Goal: Task Accomplishment & Management: Manage account settings

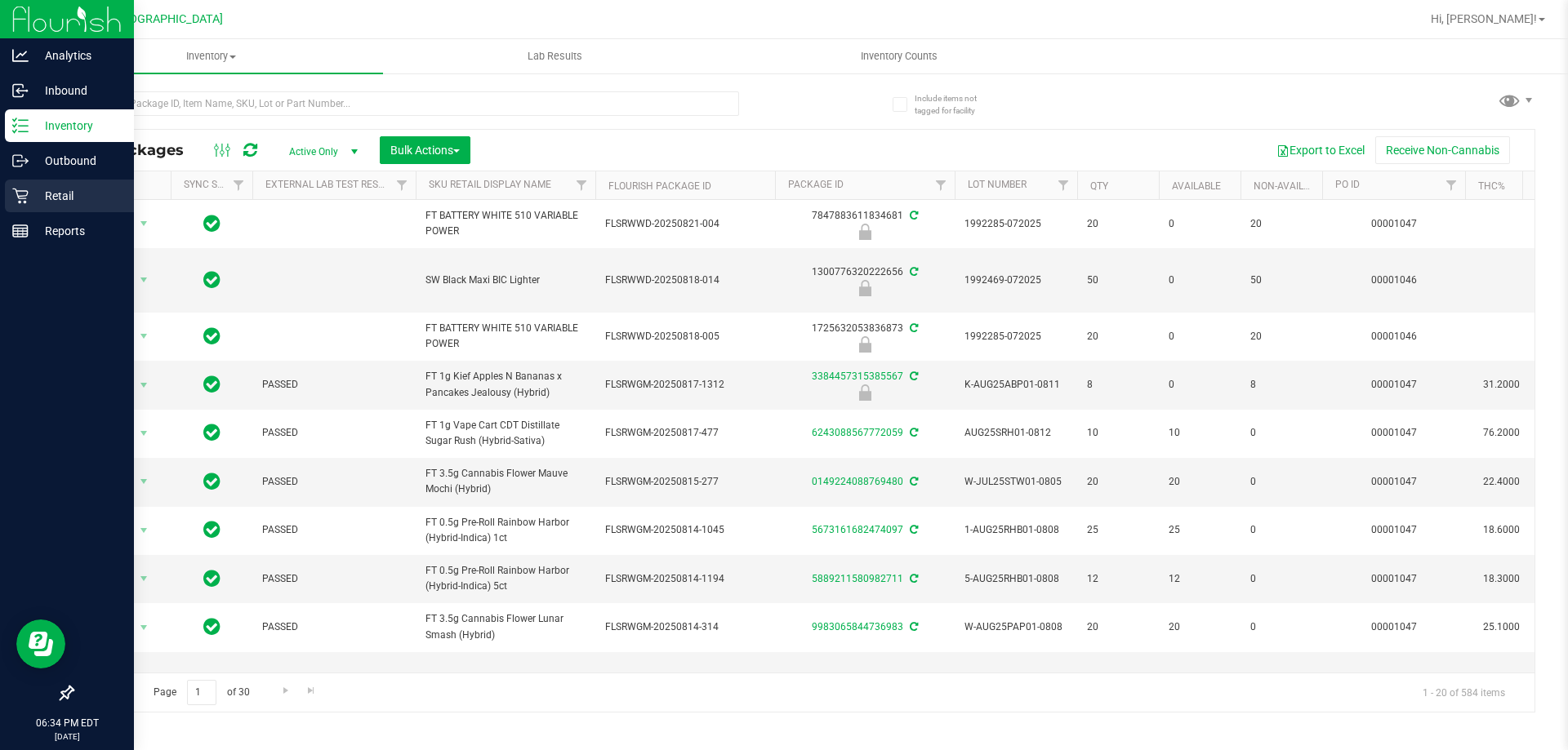
click at [44, 203] on p "Retail" at bounding box center [78, 195] width 98 height 19
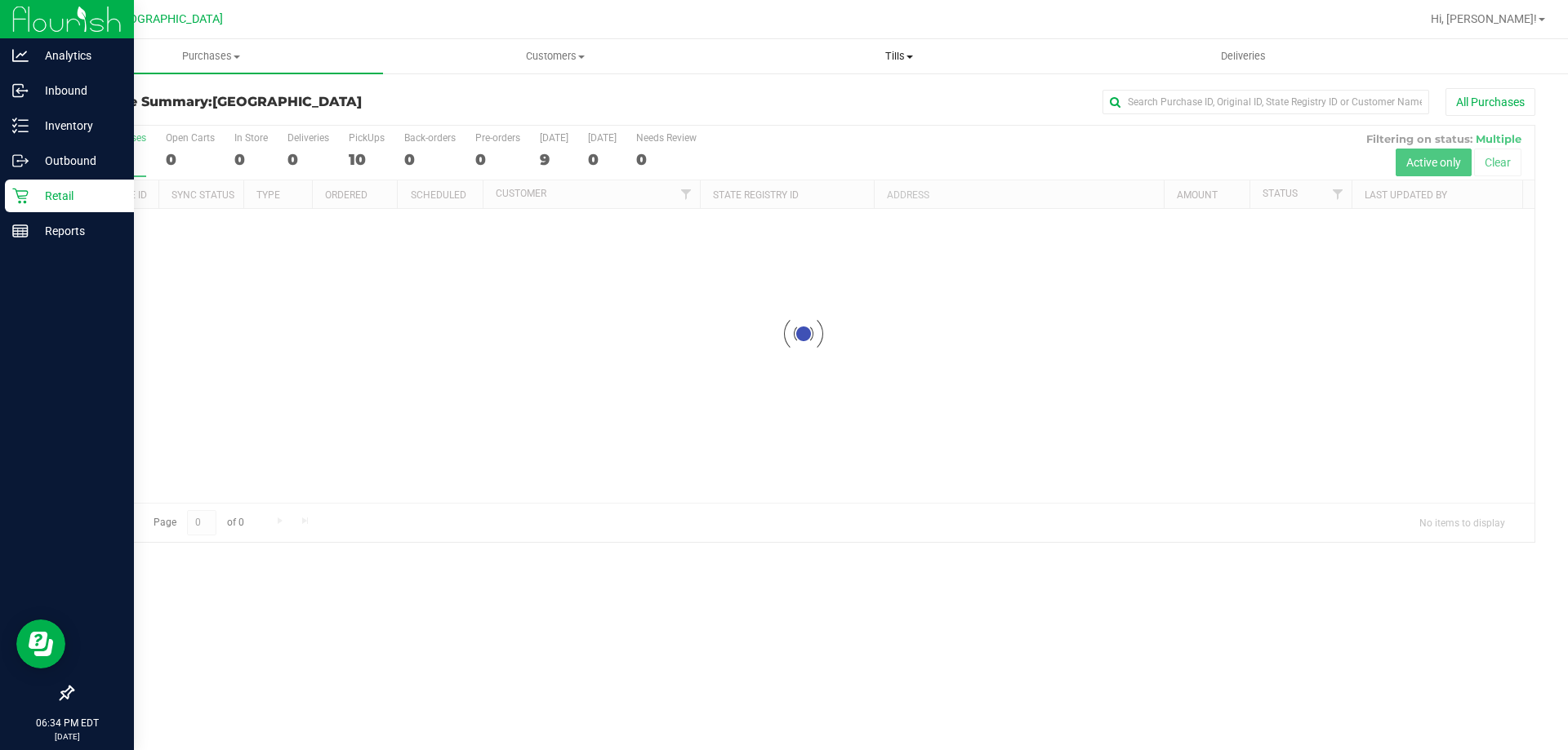
click at [907, 58] on span "Tills" at bounding box center [898, 56] width 342 height 15
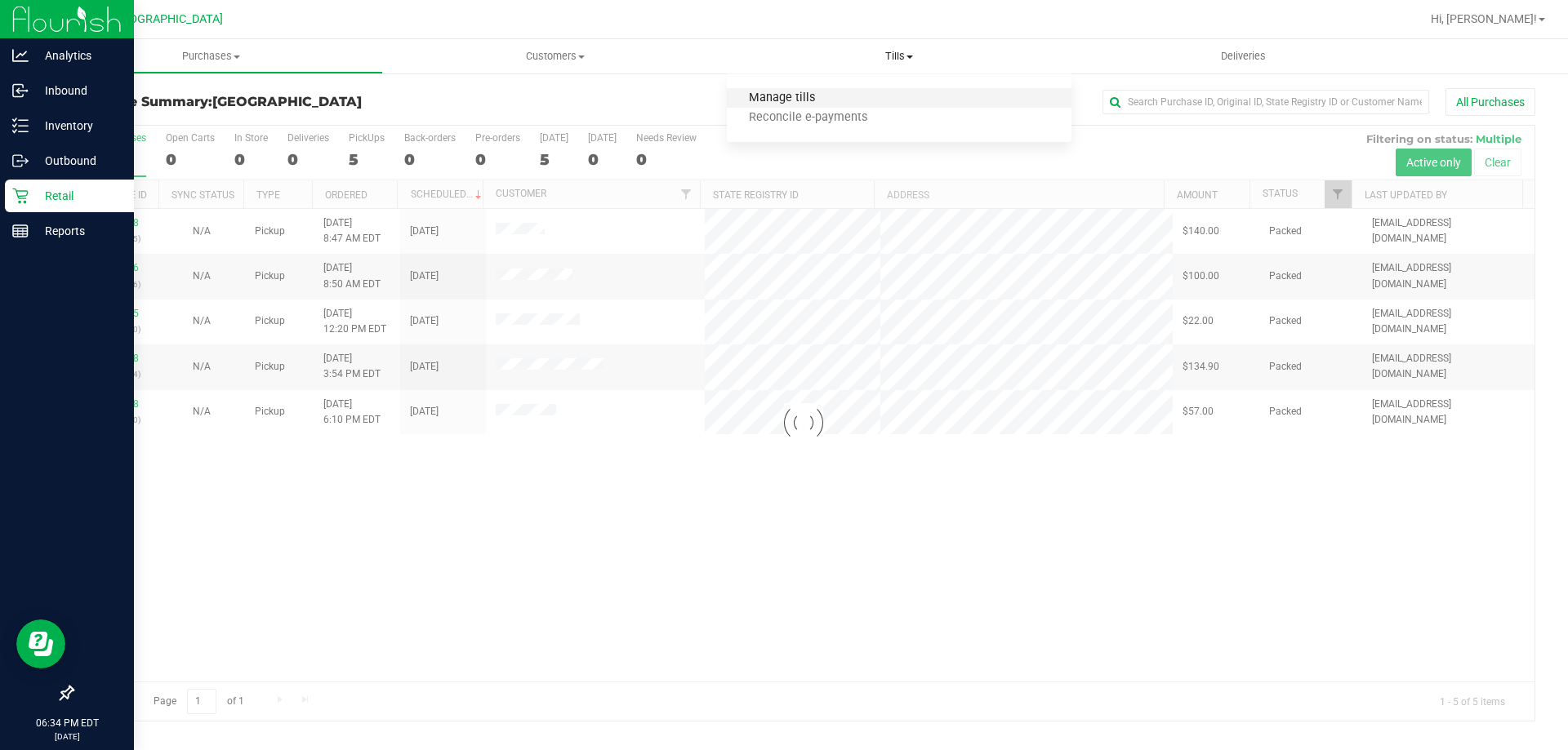
click at [791, 94] on span "Manage tills" at bounding box center [782, 98] width 110 height 14
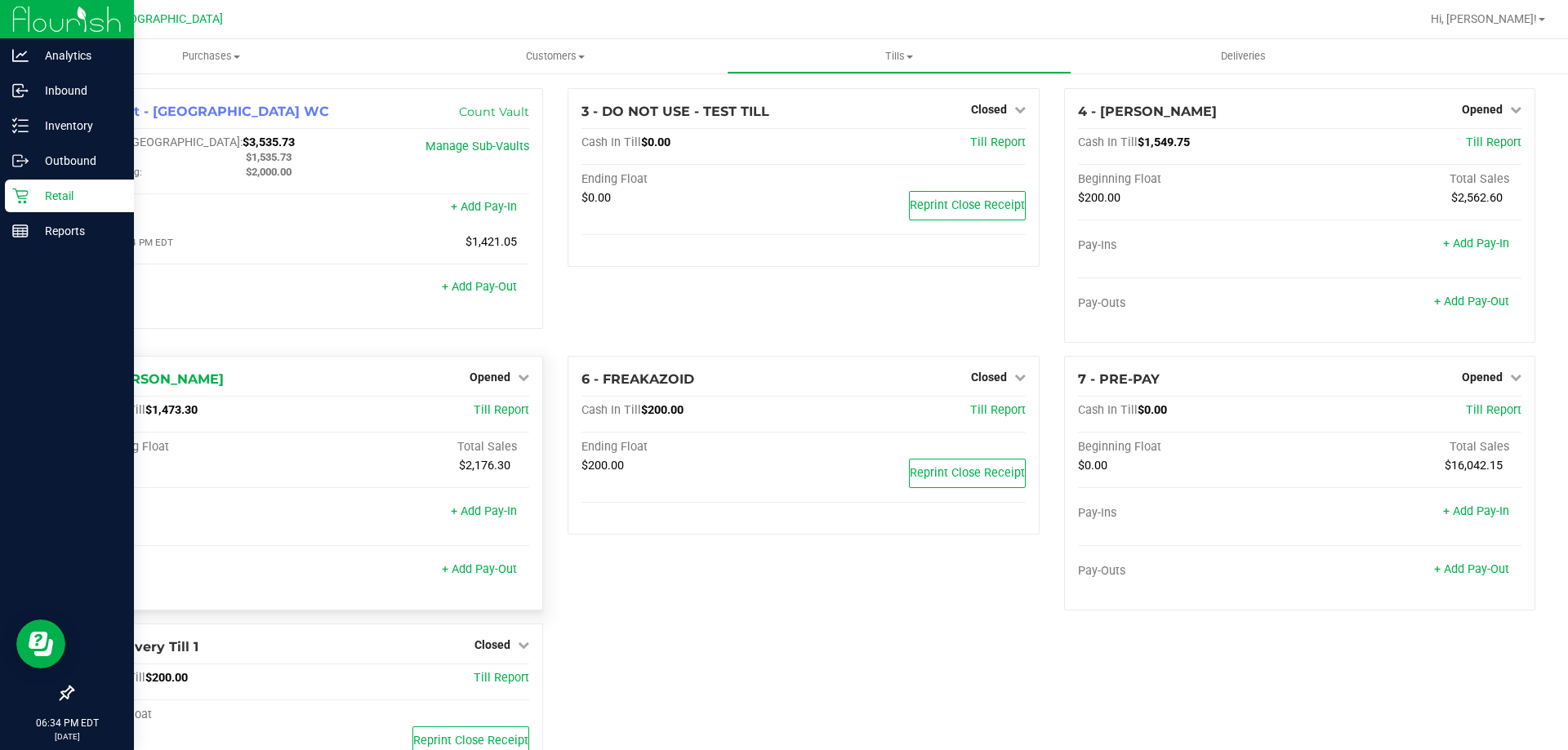
click at [521, 369] on div "Opened" at bounding box center [499, 377] width 59 height 19
click at [521, 379] on icon at bounding box center [523, 377] width 11 height 11
click at [508, 417] on link "Close Till" at bounding box center [493, 411] width 44 height 13
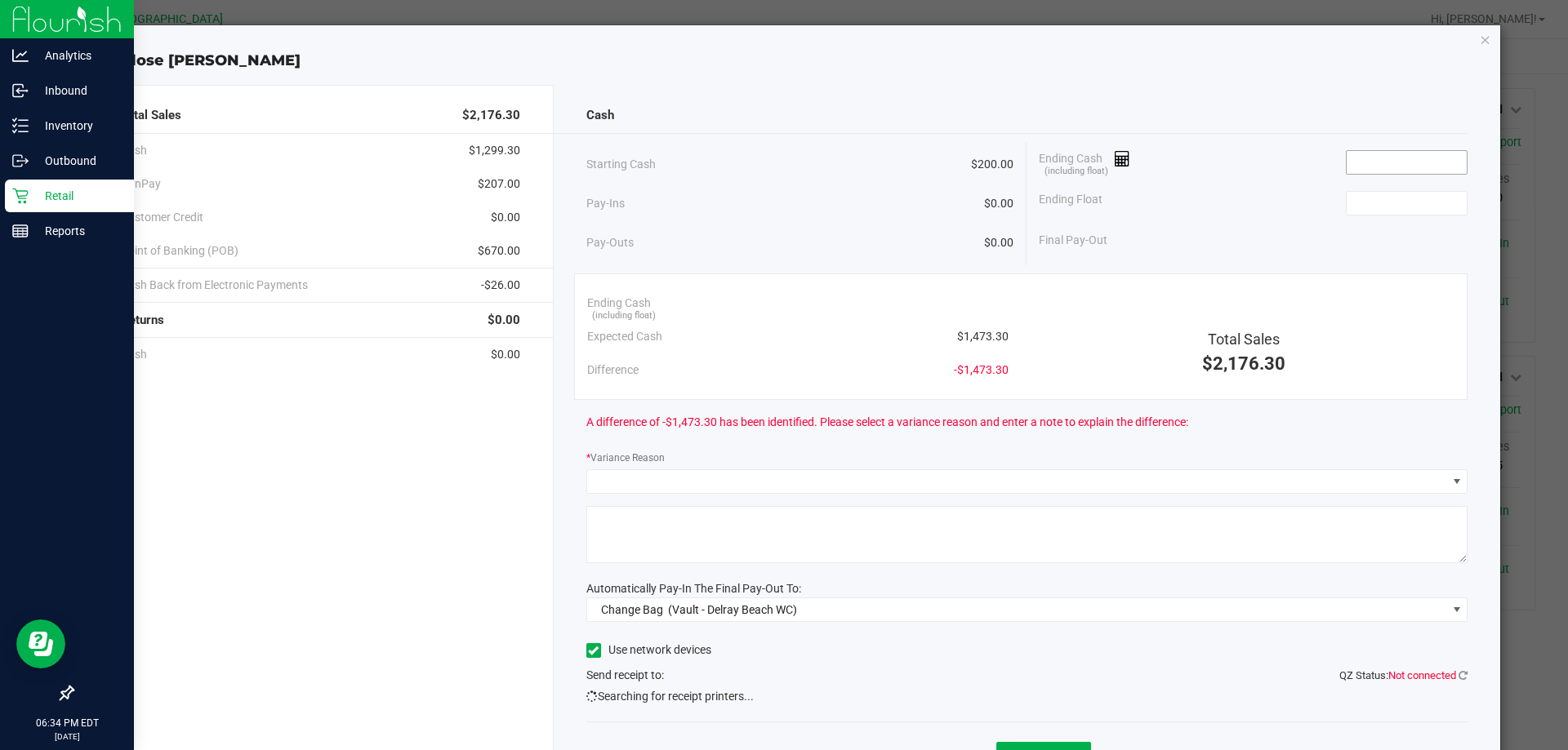
click at [1369, 164] on input at bounding box center [1407, 162] width 120 height 23
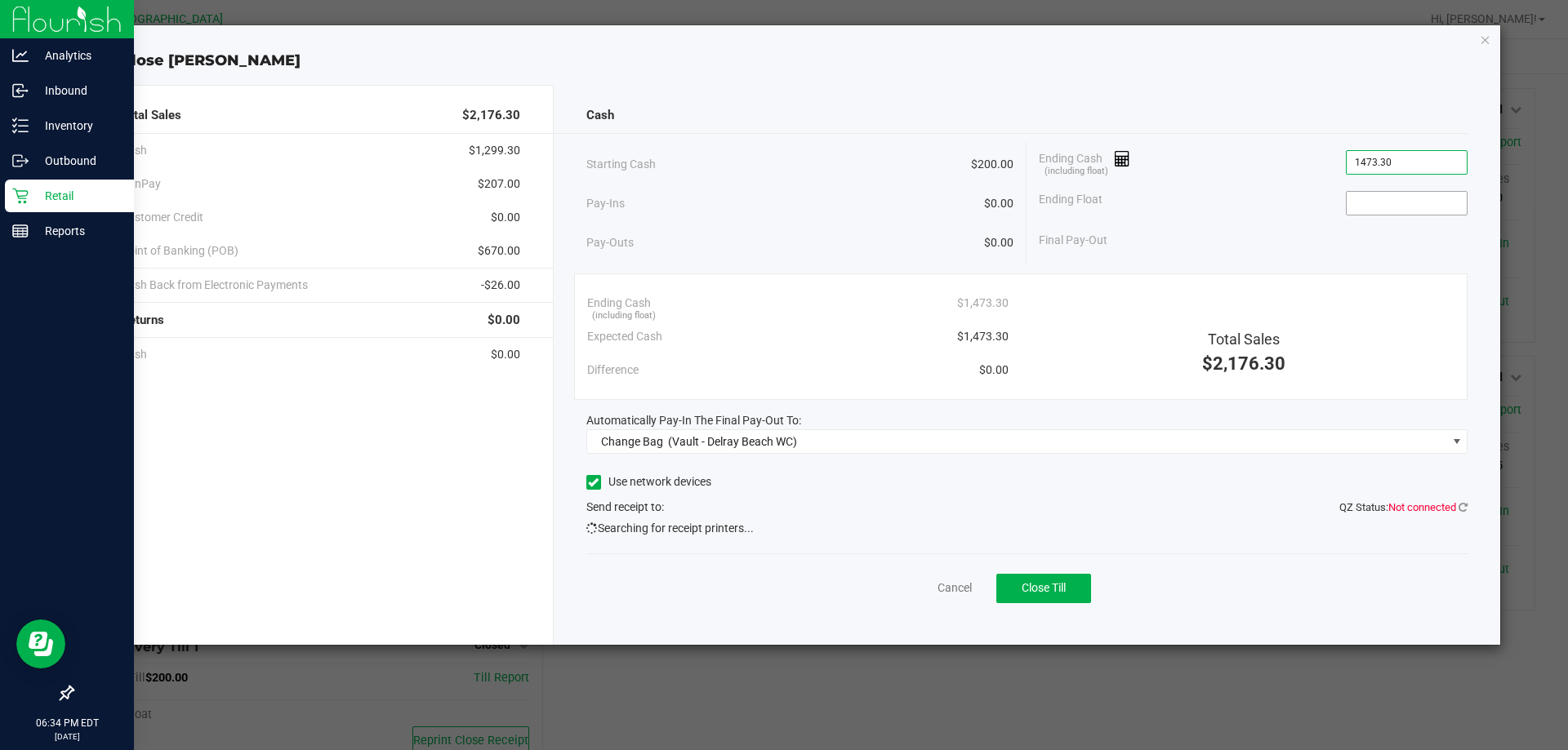
type input "$1,473.30"
click at [1404, 193] on input at bounding box center [1407, 203] width 120 height 23
type input "$200.00"
click at [1361, 269] on div "Cash Starting Cash $200.00 Pay-Ins $0.00 Pay-Outs $0.00 Ending Cash (including …" at bounding box center [1027, 365] width 947 height 560
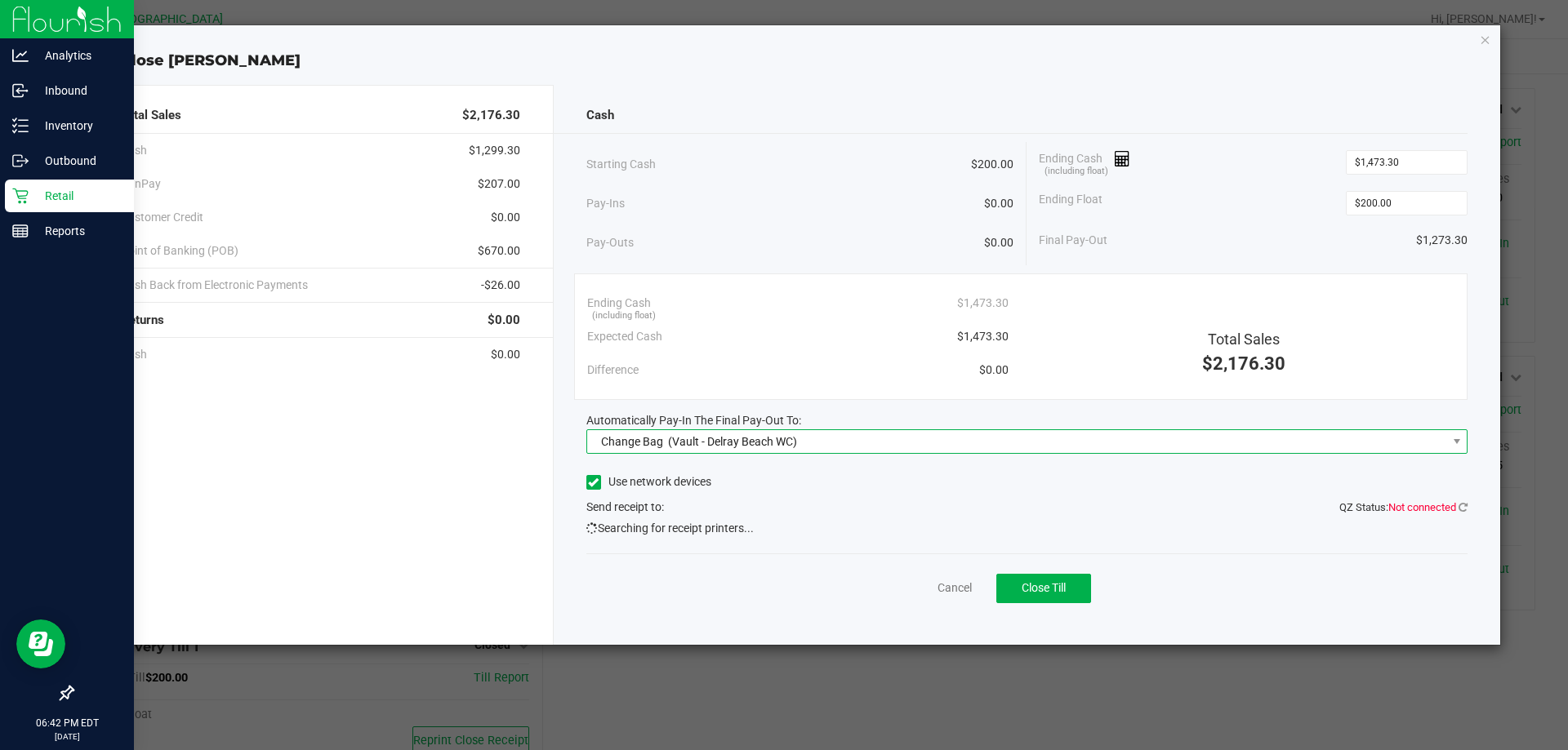
click at [759, 438] on span "(Vault - Delray Beach WC)" at bounding box center [732, 442] width 129 height 13
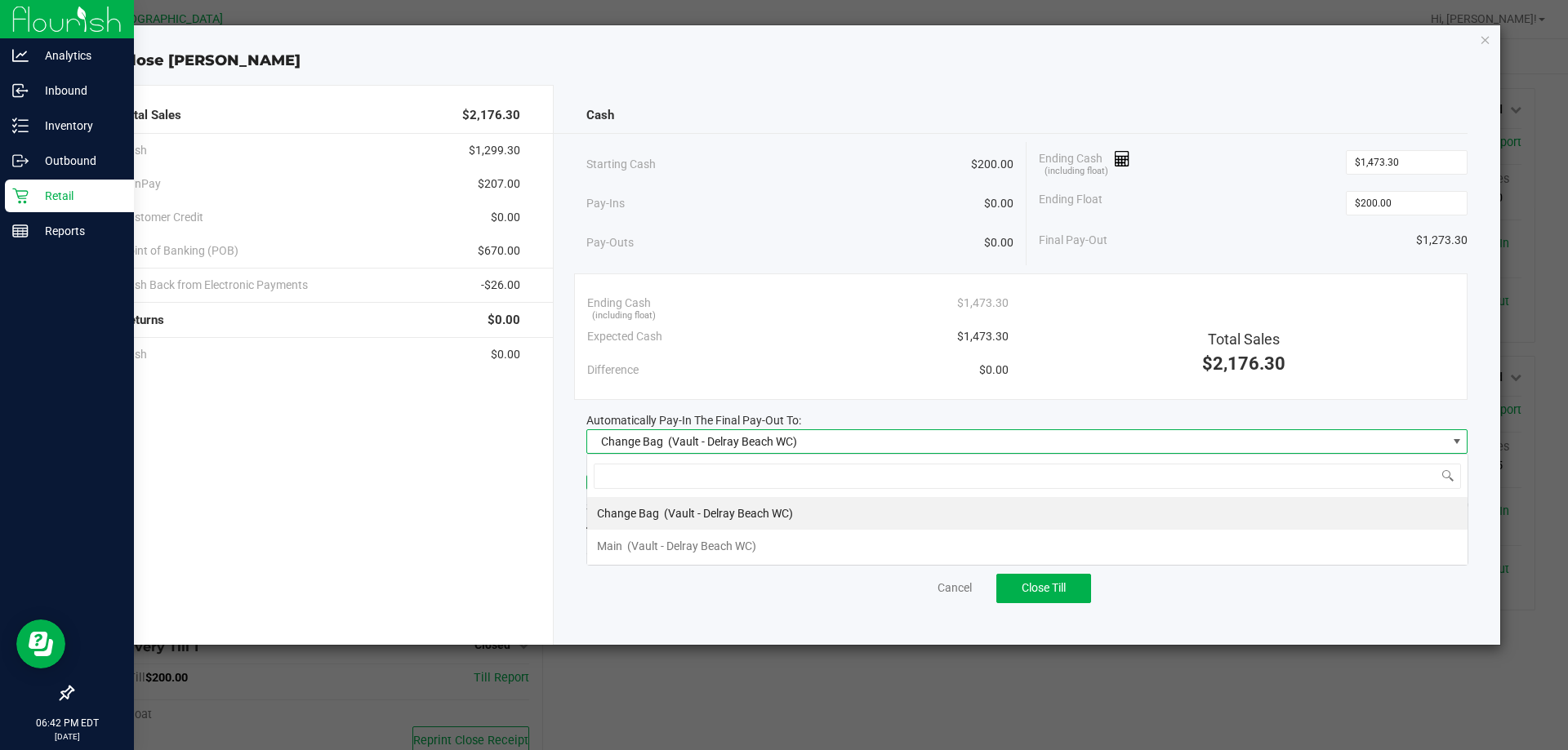
scroll to position [24, 881]
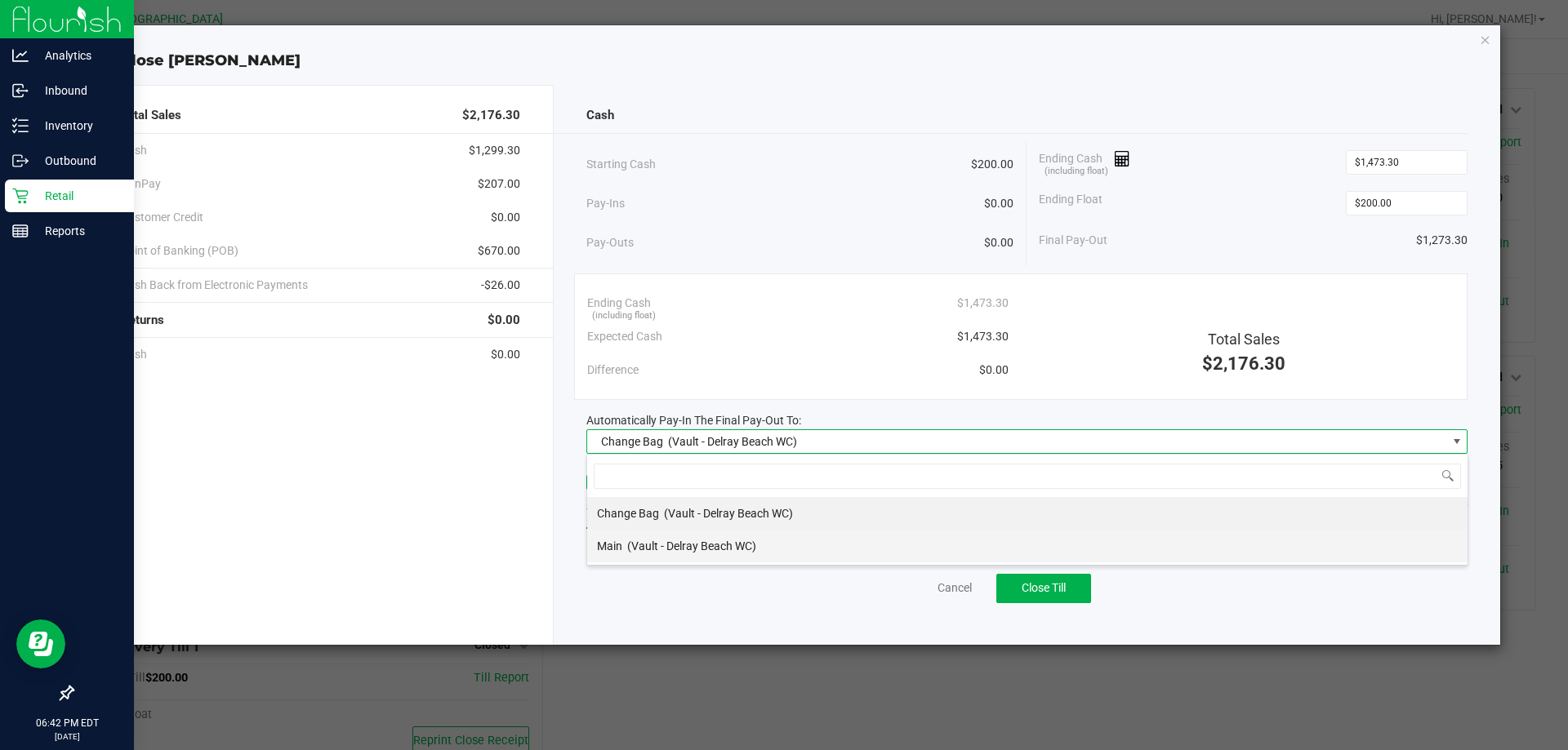
click at [691, 541] on span "(Vault - Delray Beach WC)" at bounding box center [691, 546] width 129 height 13
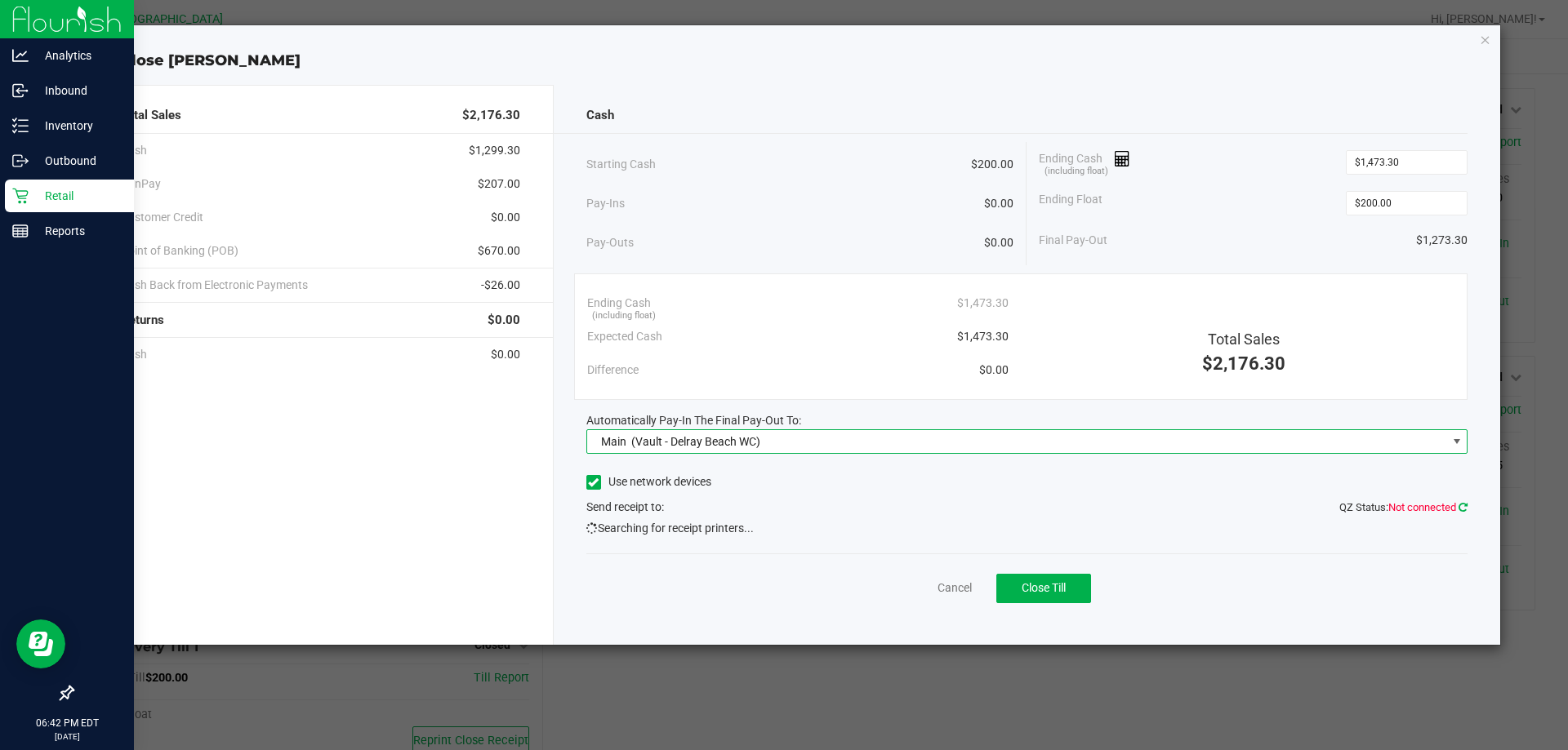
click at [1460, 506] on icon at bounding box center [1463, 506] width 9 height 10
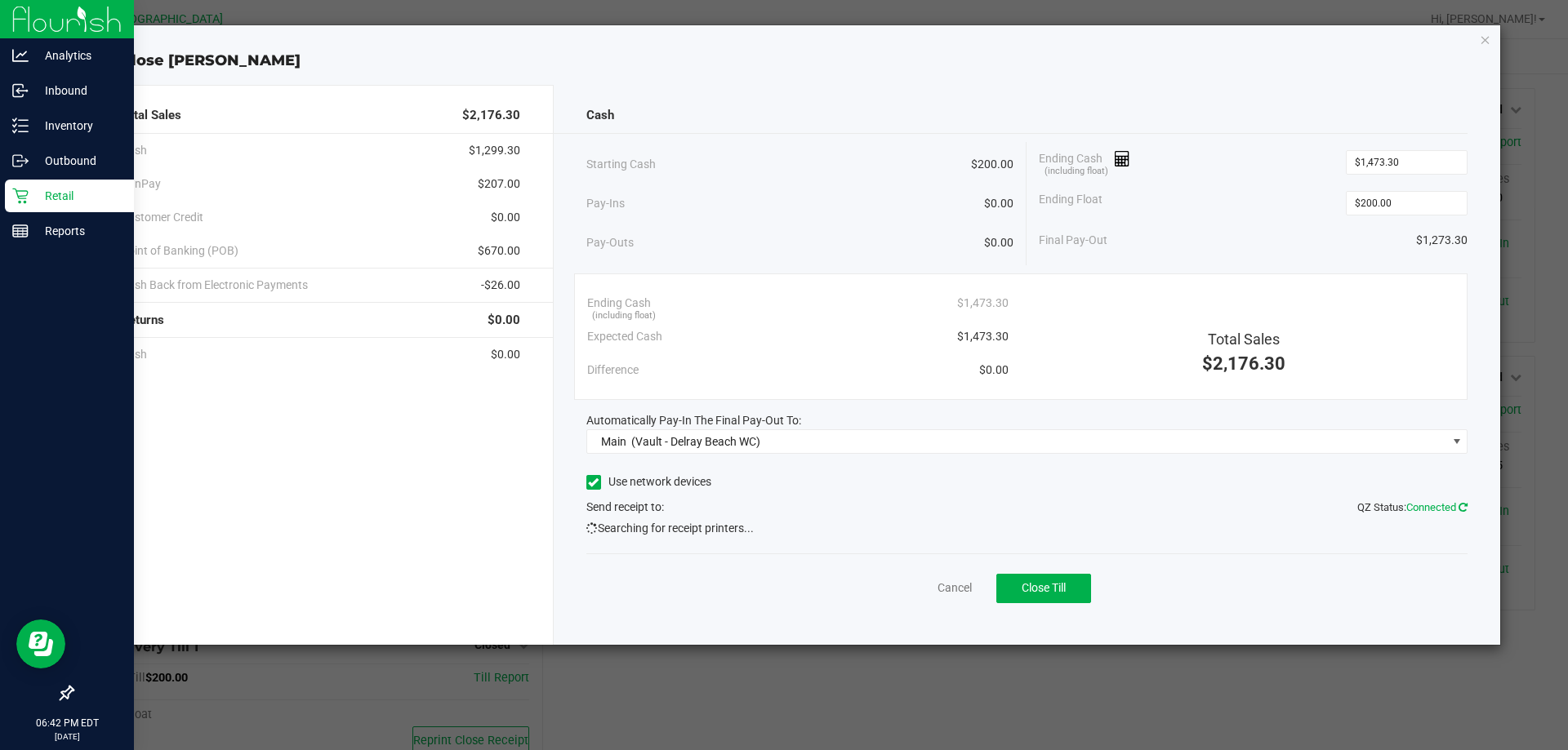
click at [1461, 502] on icon at bounding box center [1463, 506] width 9 height 10
click at [964, 586] on link "Cancel" at bounding box center [954, 588] width 34 height 18
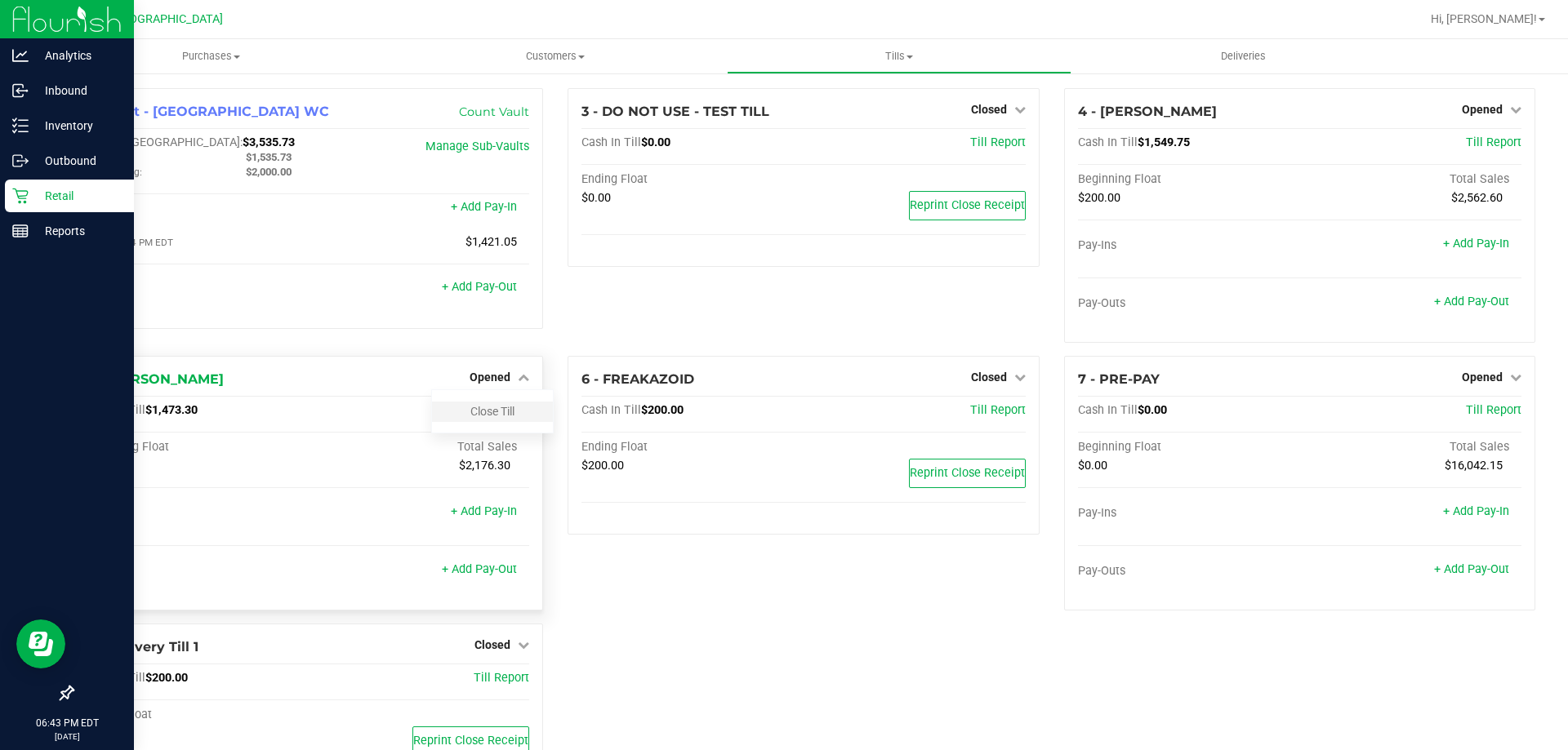
click at [520, 407] on div "Close Till" at bounding box center [492, 412] width 121 height 20
click at [480, 412] on link "Close Till" at bounding box center [493, 411] width 44 height 13
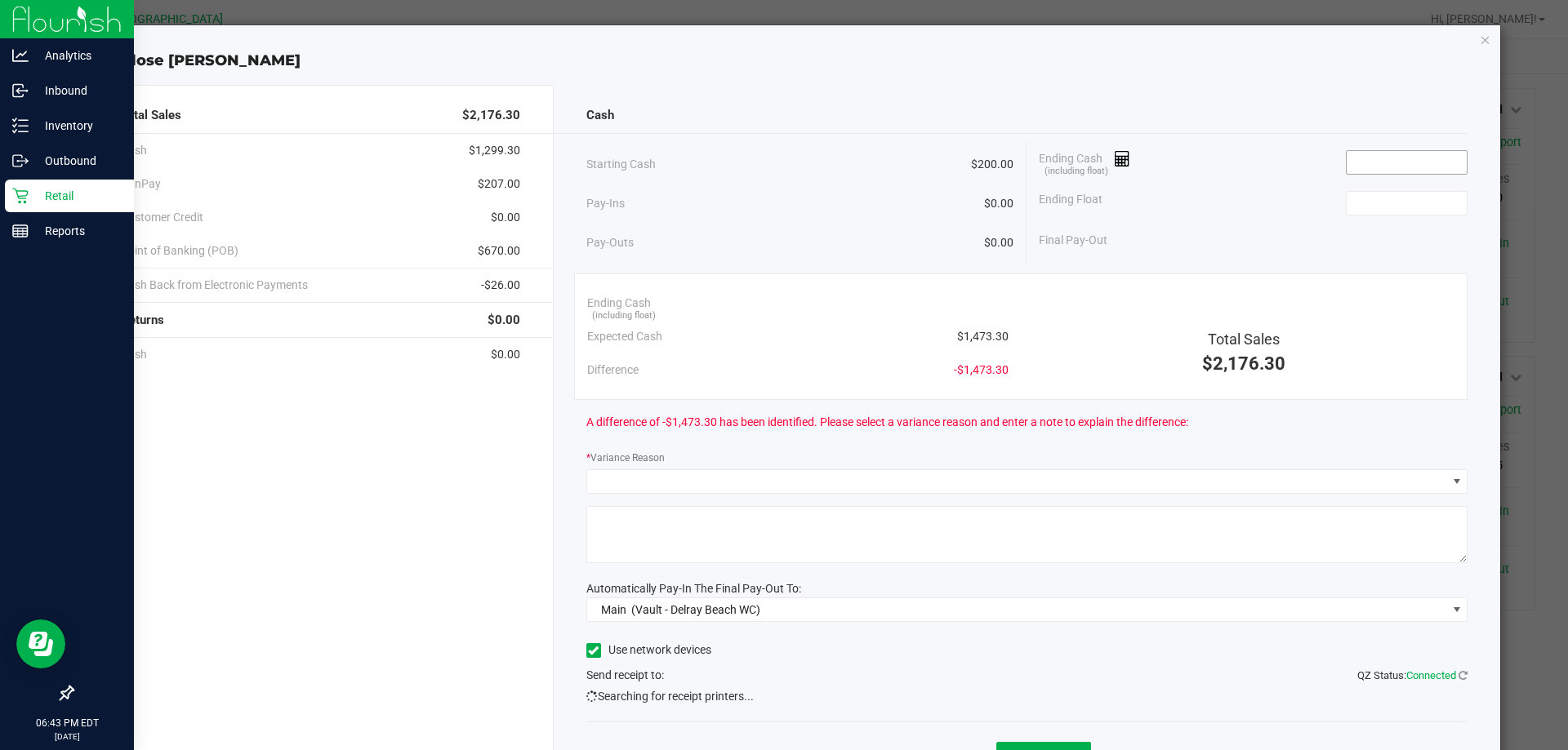
click at [1385, 164] on input at bounding box center [1407, 162] width 120 height 23
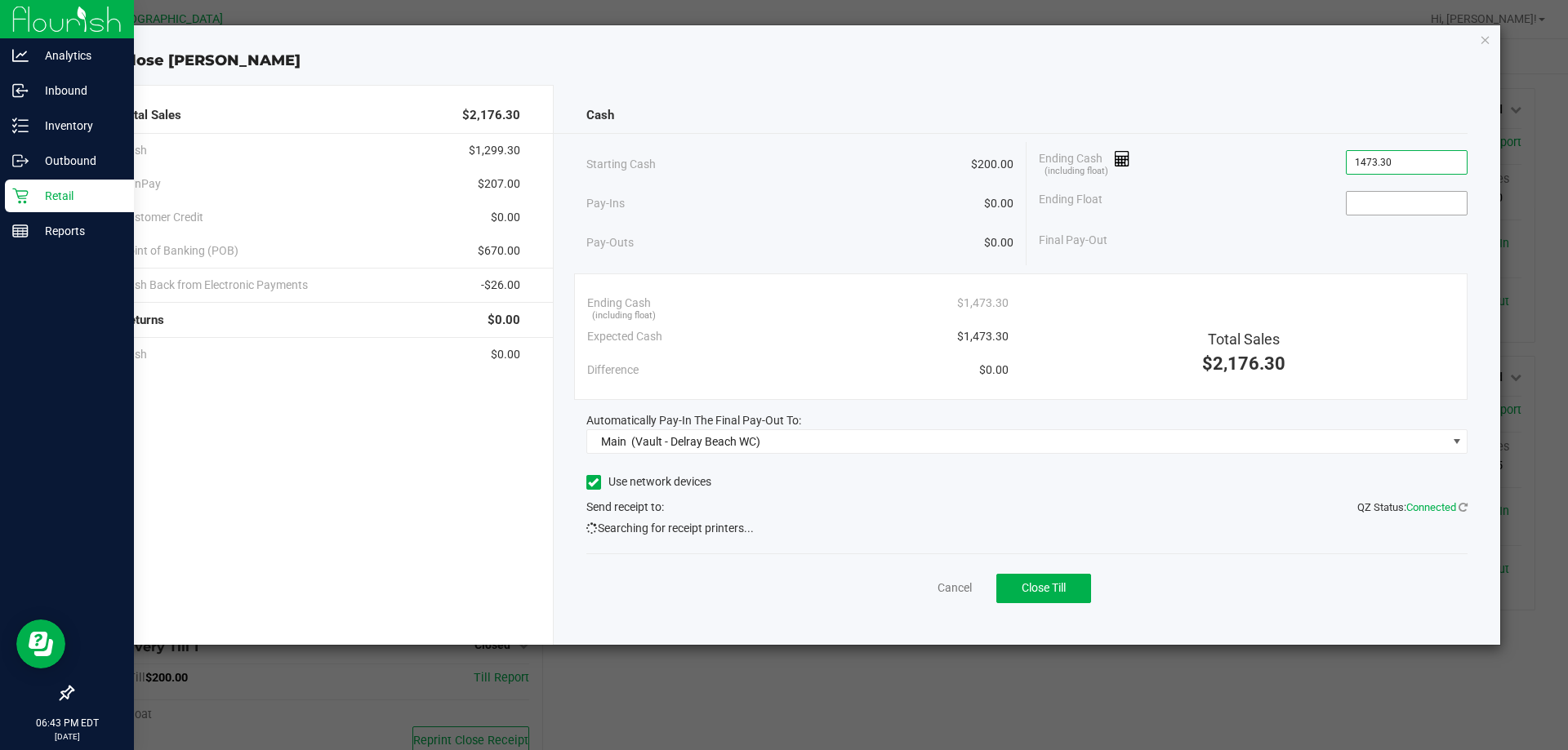
type input "$1,473.30"
click at [1382, 211] on input at bounding box center [1407, 203] width 120 height 23
type input "$200.00"
click at [1327, 293] on div "Total Sales $2,176.30" at bounding box center [1243, 332] width 445 height 92
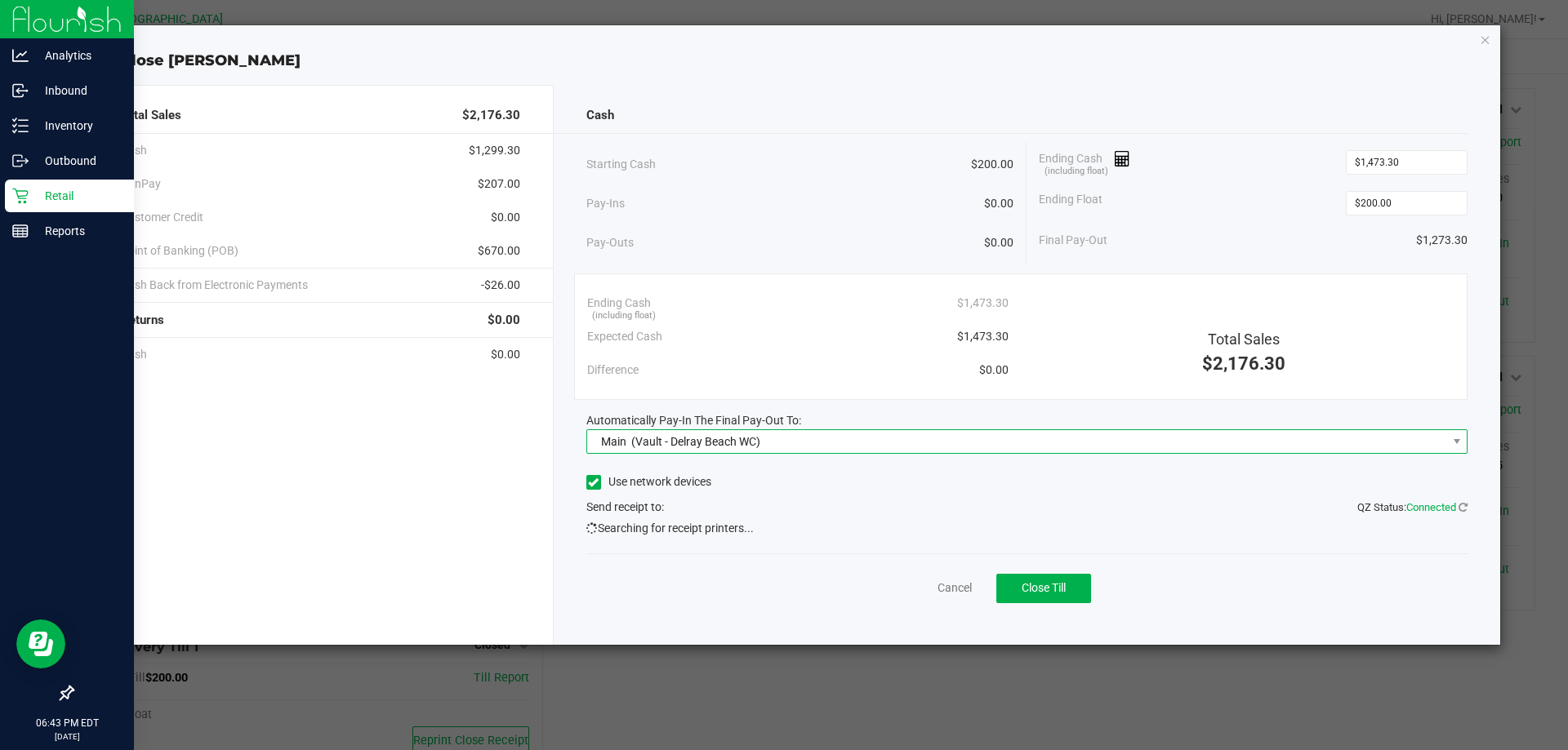
click at [928, 441] on span "Main (Vault - [GEOGRAPHIC_DATA] WC)" at bounding box center [1017, 442] width 860 height 23
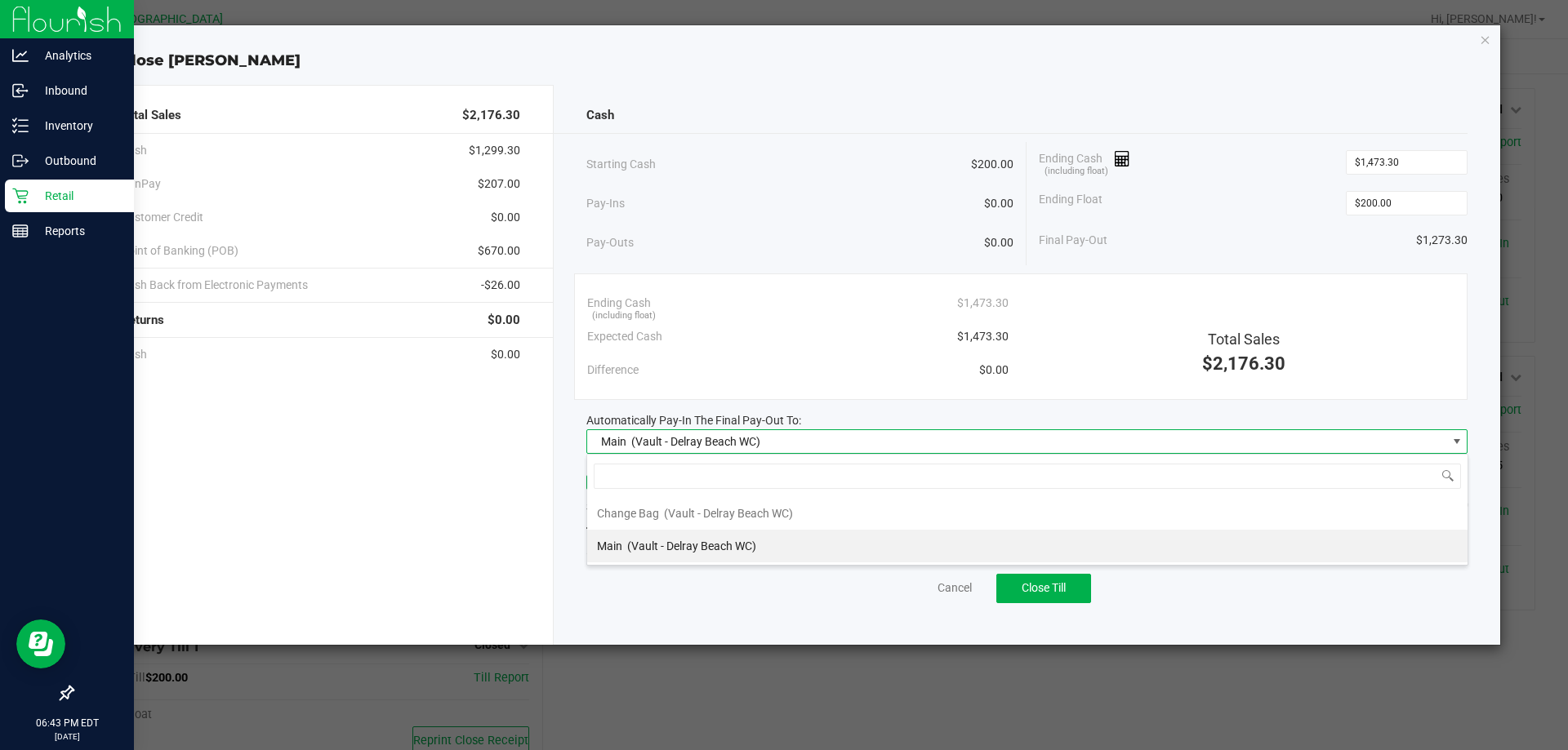
click at [846, 536] on li "Main (Vault - [GEOGRAPHIC_DATA] WC)" at bounding box center [1027, 545] width 881 height 32
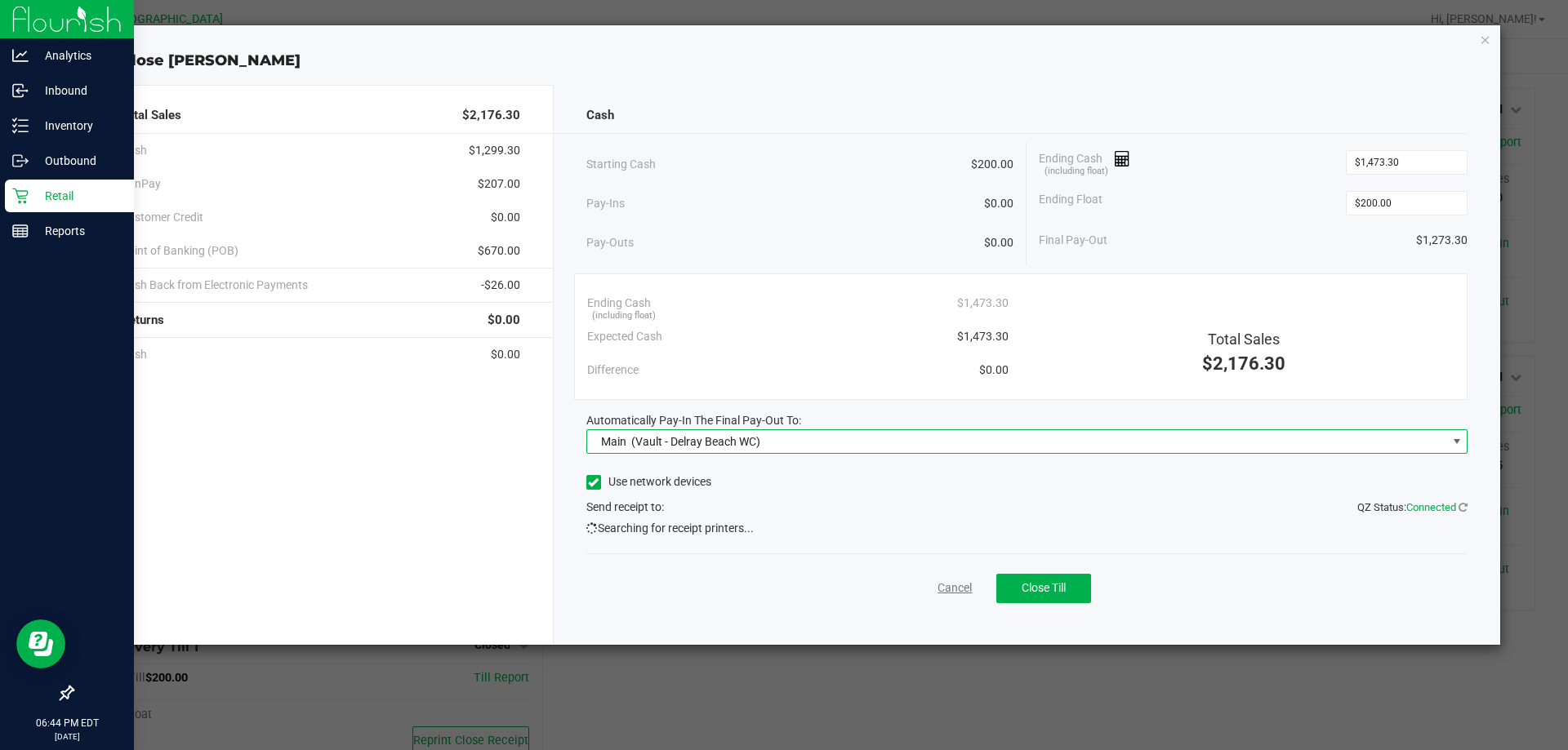
click at [951, 590] on link "Cancel" at bounding box center [954, 588] width 34 height 18
